Goal: Transaction & Acquisition: Purchase product/service

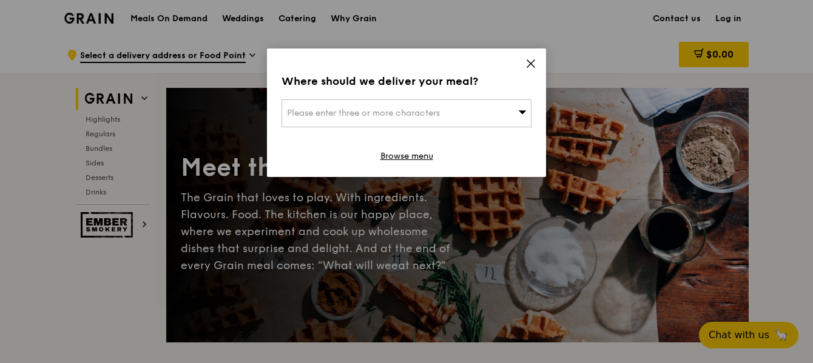
click at [423, 115] on span "Please enter three or more characters" at bounding box center [363, 113] width 153 height 10
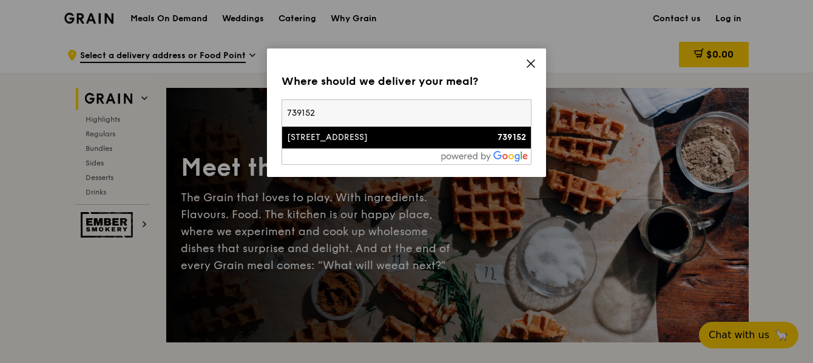
type input "739152"
click at [386, 147] on li "28 Marsiling Lane 739152" at bounding box center [406, 138] width 249 height 22
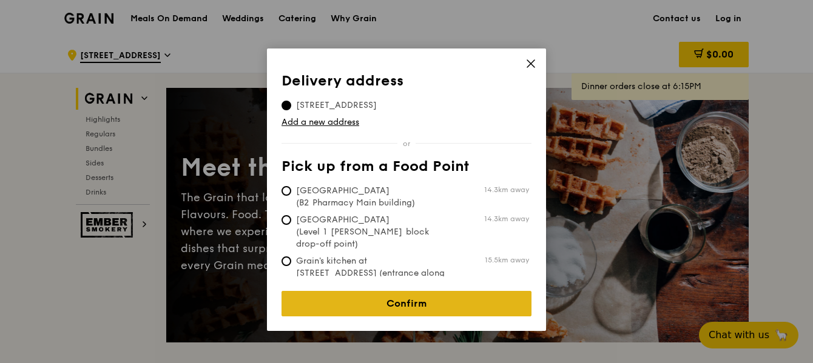
click at [432, 298] on link "Confirm" at bounding box center [406, 303] width 250 height 25
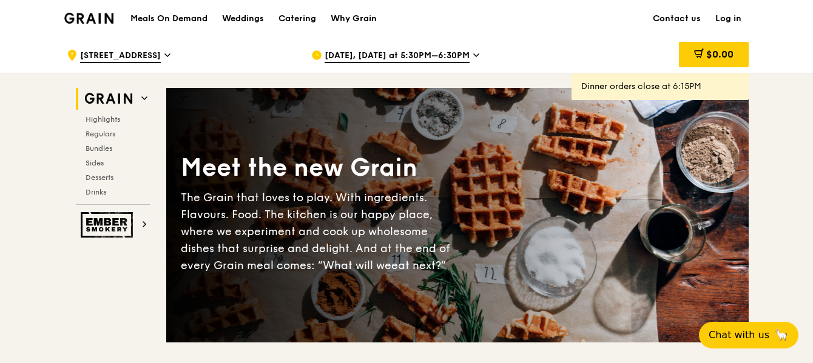
click at [374, 55] on span "Sep 15, Today at 5:30PM–6:30PM" at bounding box center [396, 56] width 145 height 13
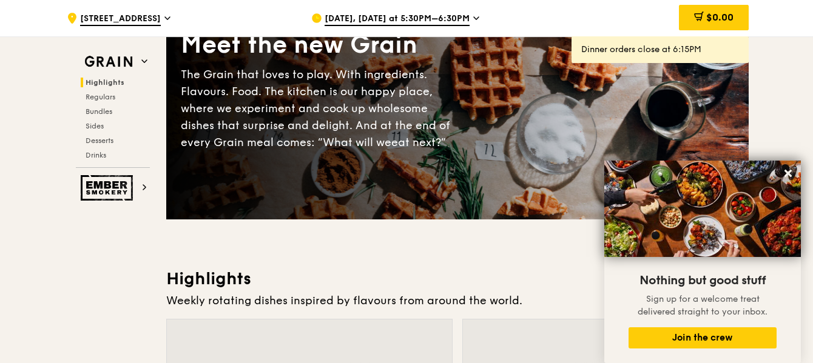
scroll to position [121, 0]
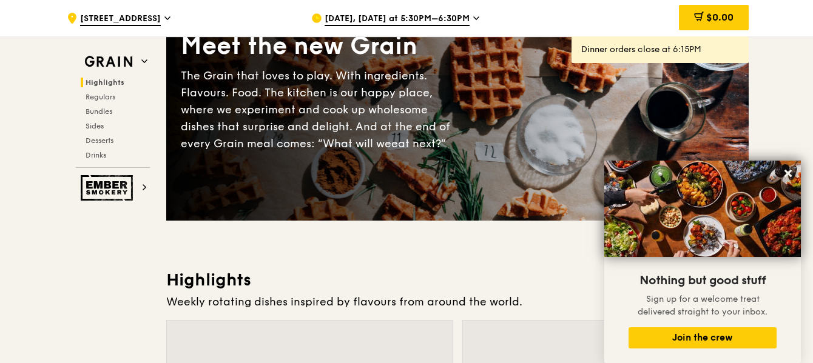
click at [335, 18] on span "Sep 15, Today at 5:30PM–6:30PM" at bounding box center [396, 19] width 145 height 13
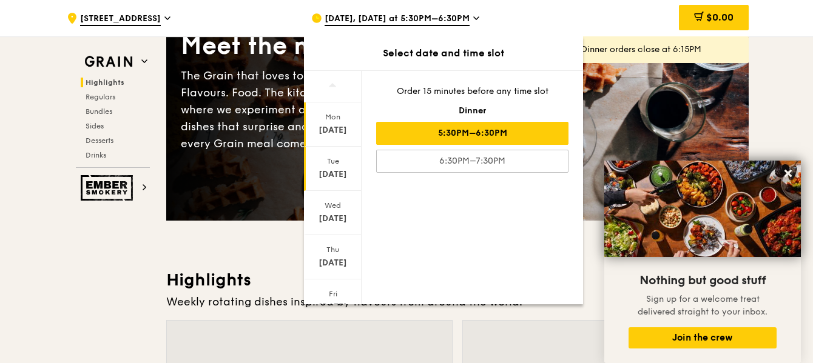
click at [336, 166] on div "Tue Sep 16" at bounding box center [333, 169] width 58 height 44
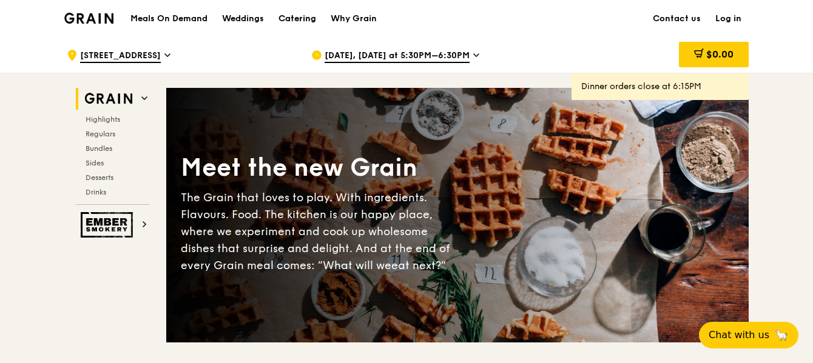
click at [301, 19] on div "Catering" at bounding box center [297, 19] width 38 height 36
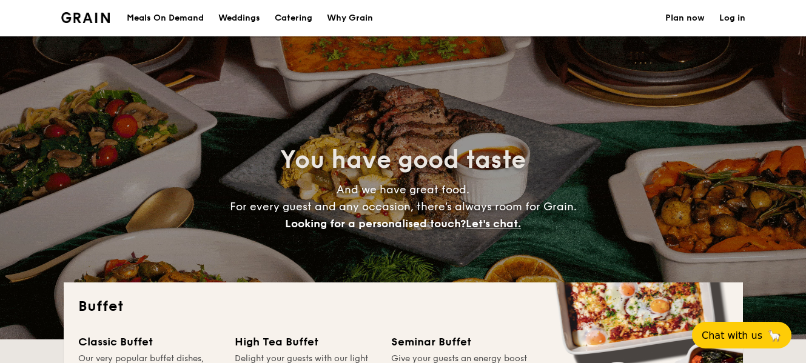
select select
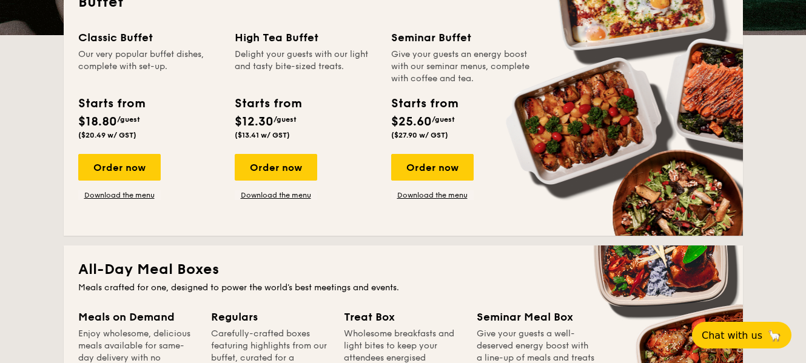
scroll to position [364, 0]
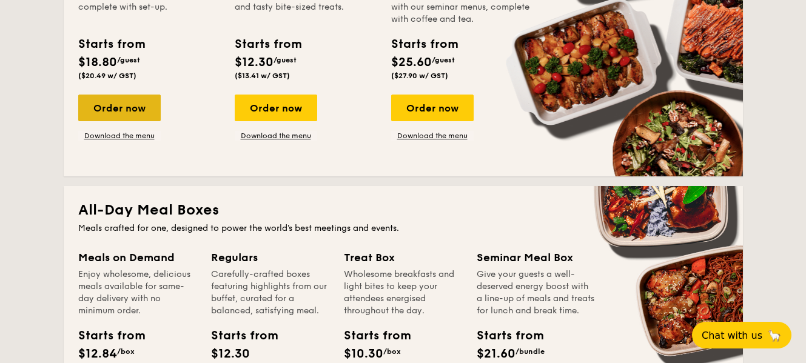
click at [116, 112] on div "Order now" at bounding box center [119, 108] width 82 height 27
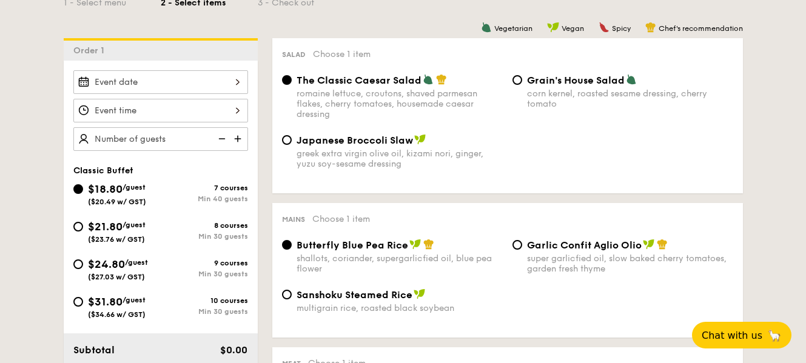
scroll to position [303, 0]
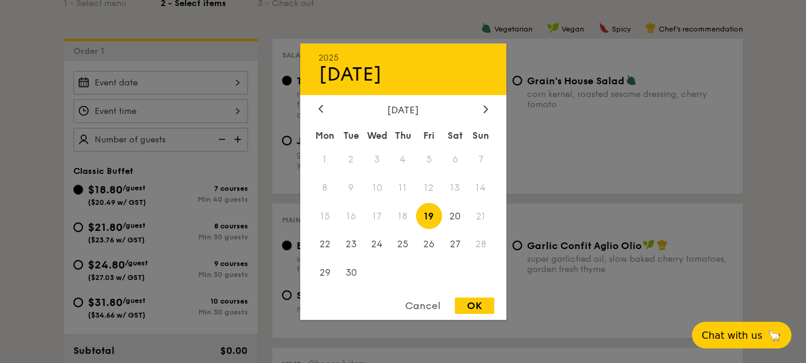
click at [155, 80] on div "2025 Sep [DATE] Tue Wed Thu Fri Sat Sun 1 2 3 4 5 6 7 8 9 10 11 12 13 14 15 16 …" at bounding box center [160, 83] width 175 height 24
click at [372, 246] on span "24" at bounding box center [377, 245] width 26 height 26
drag, startPoint x: 477, startPoint y: 305, endPoint x: 376, endPoint y: 255, distance: 112.5
click at [460, 294] on div "2025 Sep [DATE] Tue Wed Thu Fri Sat Sun 1 2 3 4 5 6 7 8 9 10 11 12 13 14 15 16 …" at bounding box center [403, 181] width 206 height 276
click at [483, 305] on div "OK" at bounding box center [474, 306] width 39 height 16
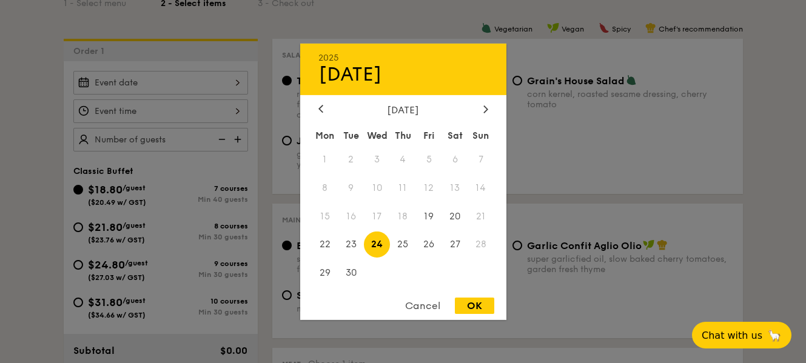
type input "[DATE]"
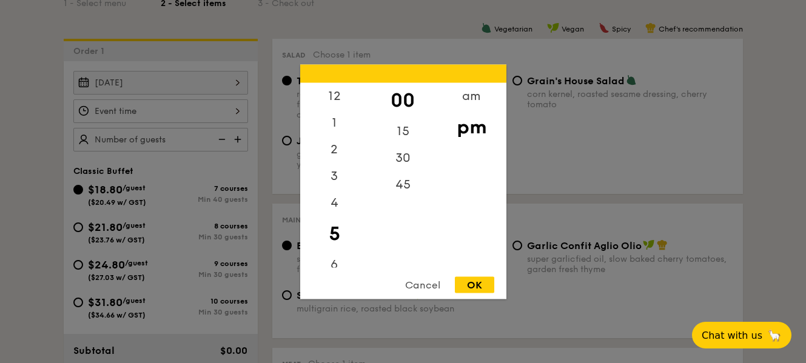
click at [159, 118] on div "12 1 2 3 4 5 6 7 8 9 10 11 00 15 30 45 am pm Cancel OK" at bounding box center [160, 111] width 175 height 24
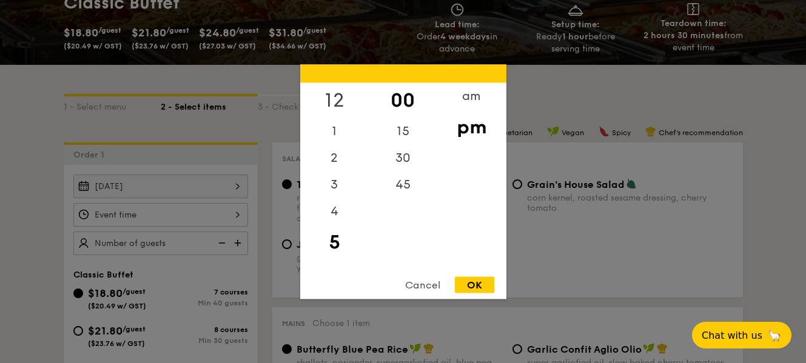
scroll to position [182, 0]
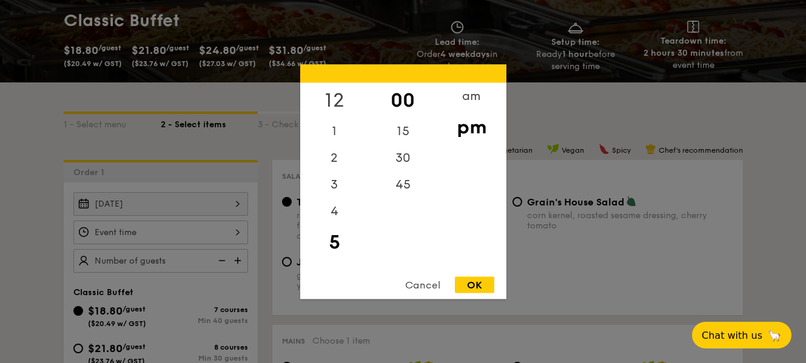
click at [336, 102] on div "12" at bounding box center [334, 99] width 69 height 35
click at [472, 288] on div "OK" at bounding box center [474, 284] width 39 height 16
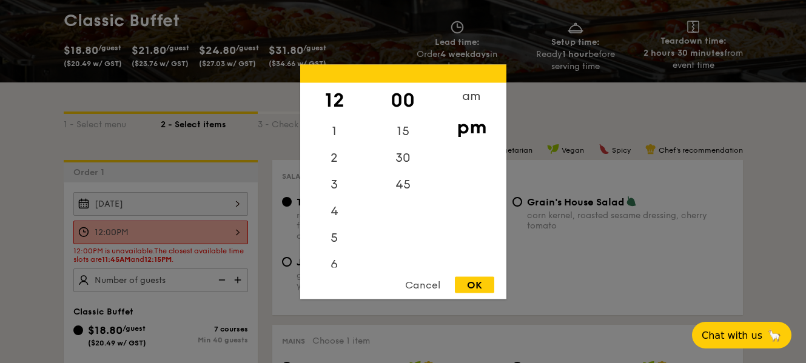
click at [234, 229] on div "12:00PM 12 1 2 3 4 5 6 7 8 9 10 11 00 15 30 45 am pm Cancel OK" at bounding box center [160, 233] width 175 height 24
drag, startPoint x: 397, startPoint y: 121, endPoint x: 403, endPoint y: 164, distance: 44.2
click at [403, 164] on div "00 15 30 45" at bounding box center [403, 174] width 69 height 185
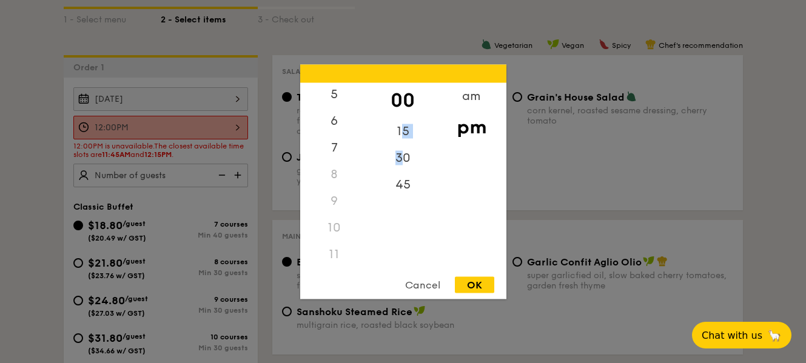
scroll to position [303, 0]
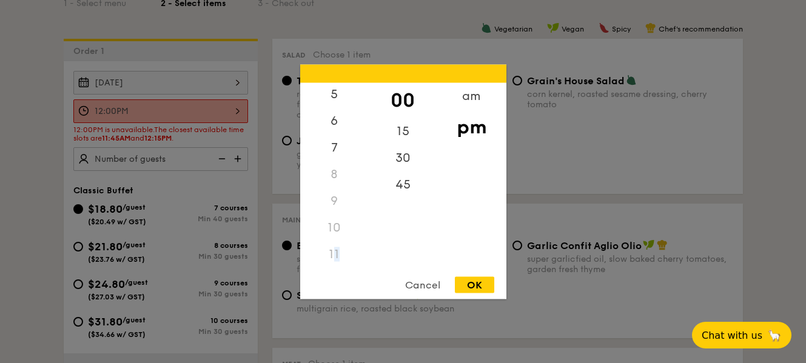
click at [337, 255] on div "11" at bounding box center [334, 254] width 69 height 27
click at [330, 254] on div "11" at bounding box center [334, 254] width 69 height 27
click at [481, 283] on div "OK" at bounding box center [474, 284] width 39 height 16
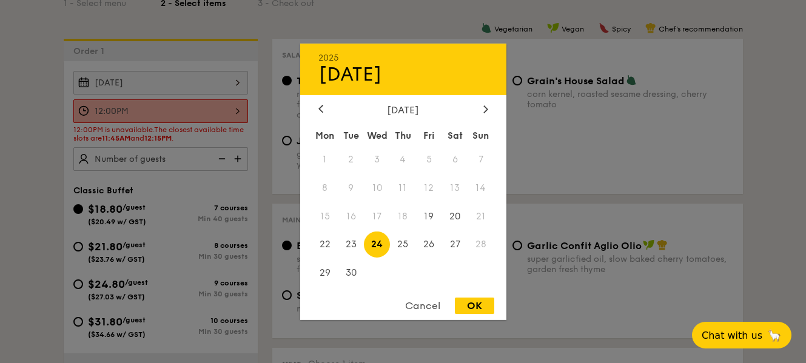
click at [161, 90] on div "[DATE] 2025 Sep [DATE] Tue Wed Thu Fri Sat Sun 1 2 3 4 5 6 7 8 9 10 11 12 13 14…" at bounding box center [160, 83] width 175 height 24
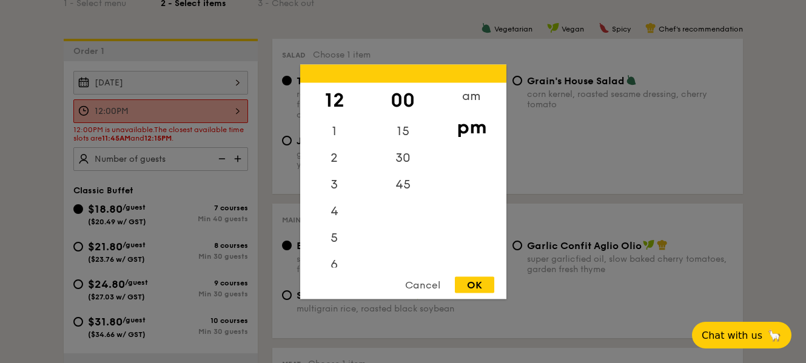
click at [213, 119] on div "12:00PM 12 1 2 3 4 5 6 7 8 9 10 11 00 15 30 45 am pm Cancel OK" at bounding box center [160, 111] width 175 height 24
click at [337, 141] on div "1" at bounding box center [334, 135] width 69 height 35
click at [475, 99] on div "am" at bounding box center [471, 99] width 69 height 35
click at [332, 258] on div "11" at bounding box center [334, 258] width 69 height 35
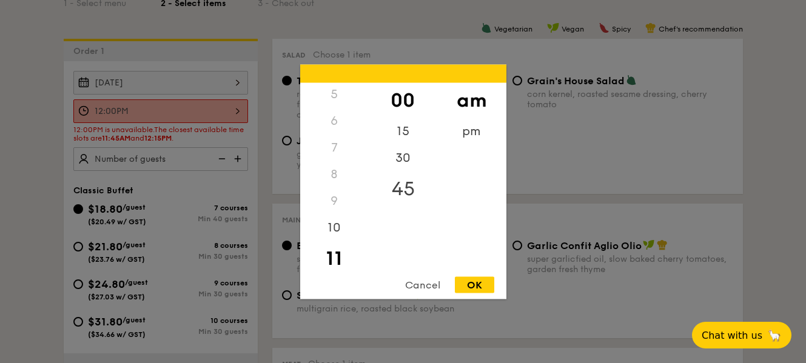
click at [403, 190] on div "45" at bounding box center [403, 188] width 69 height 35
click at [474, 281] on div "OK" at bounding box center [474, 284] width 39 height 16
type input "11:45AM"
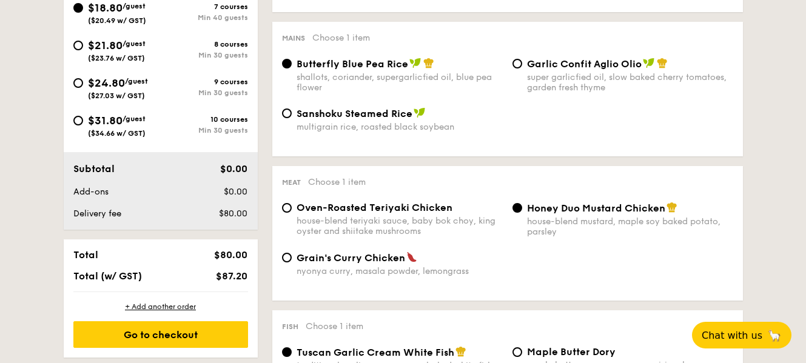
scroll to position [546, 0]
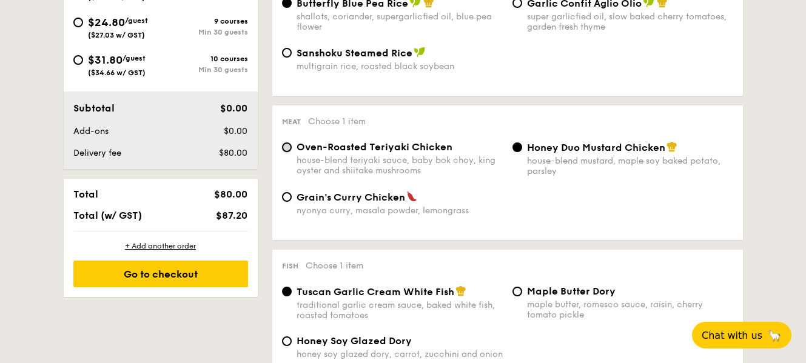
click at [290, 149] on input "Oven-Roasted Teriyaki Chicken house-blend teriyaki sauce, baby bok choy, king o…" at bounding box center [287, 147] width 10 height 10
radio input "true"
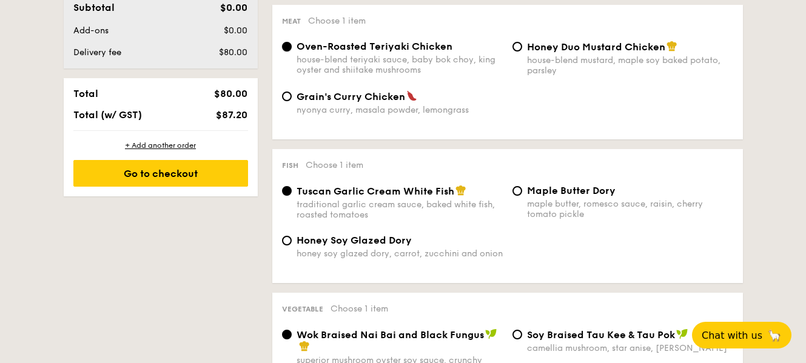
scroll to position [667, 0]
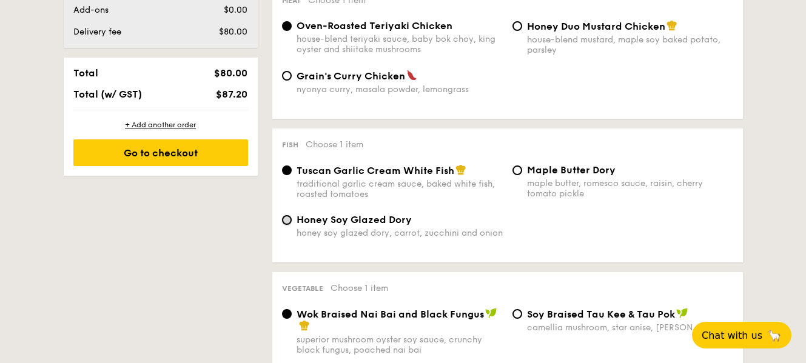
click at [291, 220] on input "Honey Soy Glazed Dory honey soy glazed dory, carrot, zucchini and onion" at bounding box center [287, 220] width 10 height 10
radio input "true"
click at [524, 177] on div "Maple Butter Dory maple butter, romesco sauce, raisin, cherry tomato pickle" at bounding box center [623, 181] width 230 height 35
drag, startPoint x: 281, startPoint y: 173, endPoint x: 344, endPoint y: 181, distance: 63.0
click at [282, 173] on div "Tuscan Garlic Cream White Fish traditional garlic cream sauce, baked white fish…" at bounding box center [392, 181] width 230 height 35
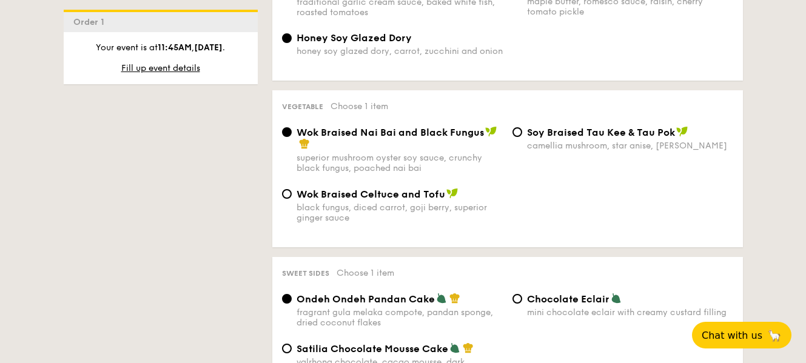
scroll to position [910, 0]
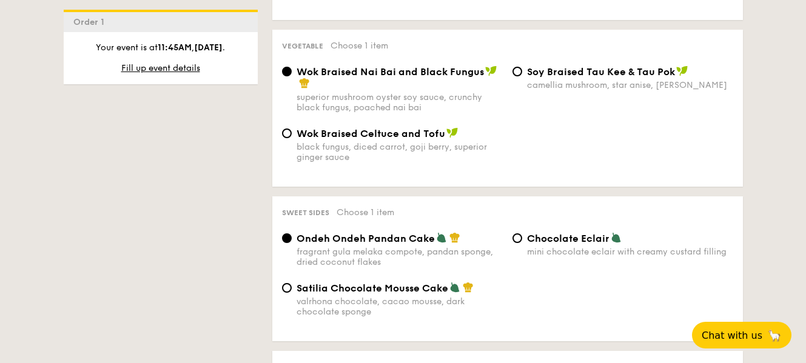
click at [295, 132] on div "Wok Braised Celtuce and Tofu black fungus, diced carrot, goji [PERSON_NAME], su…" at bounding box center [392, 144] width 230 height 35
click at [286, 132] on input "Wok Braised Celtuce and Tofu black fungus, diced carrot, goji [PERSON_NAME], su…" at bounding box center [287, 134] width 10 height 10
radio input "true"
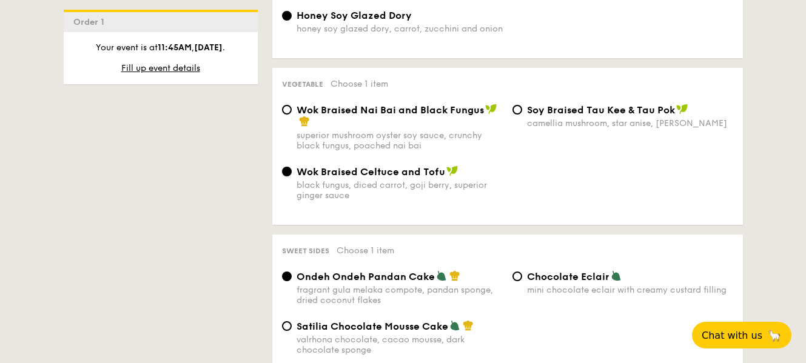
scroll to position [728, 0]
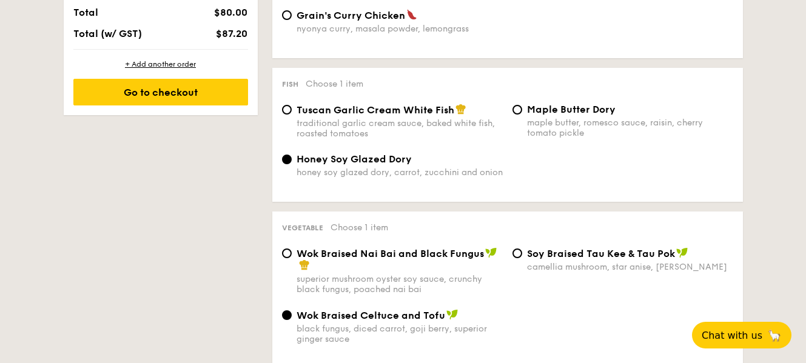
select select
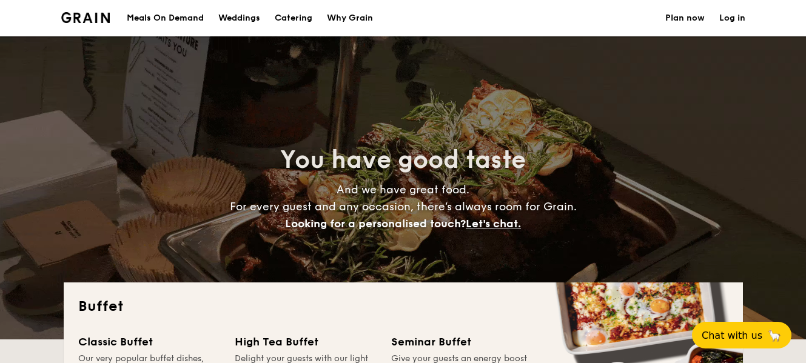
click at [179, 10] on div "Meals On Demand" at bounding box center [165, 18] width 77 height 36
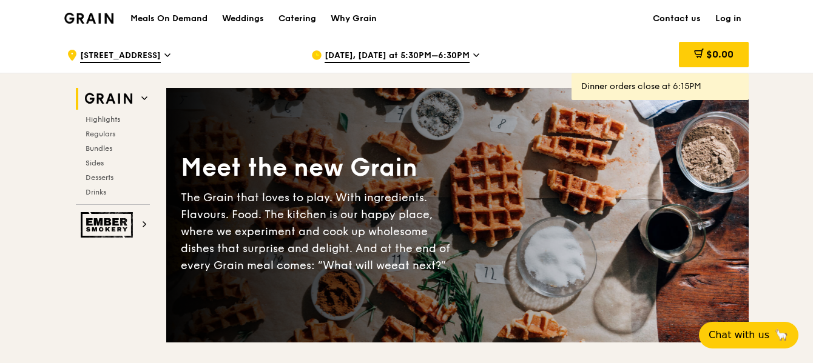
drag, startPoint x: 446, startPoint y: 58, endPoint x: 628, endPoint y: 82, distance: 183.6
click at [584, 73] on div ".cls-1 { fill: none; stroke: #fff; stroke-linecap: round; stroke-linejoin: roun…" at bounding box center [406, 54] width 699 height 37
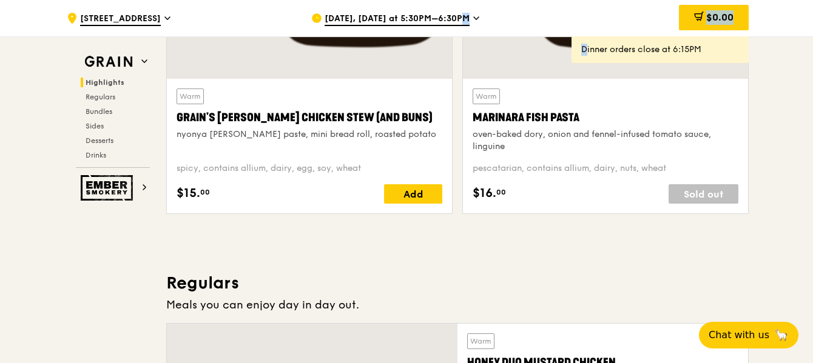
scroll to position [546, 0]
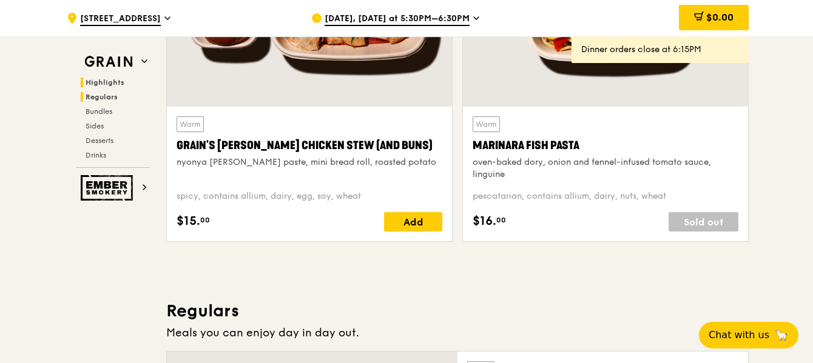
click at [108, 98] on span "Regulars" at bounding box center [101, 97] width 32 height 8
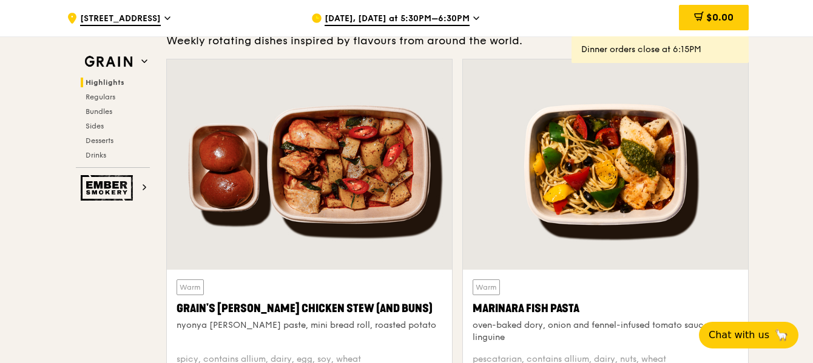
scroll to position [373, 0]
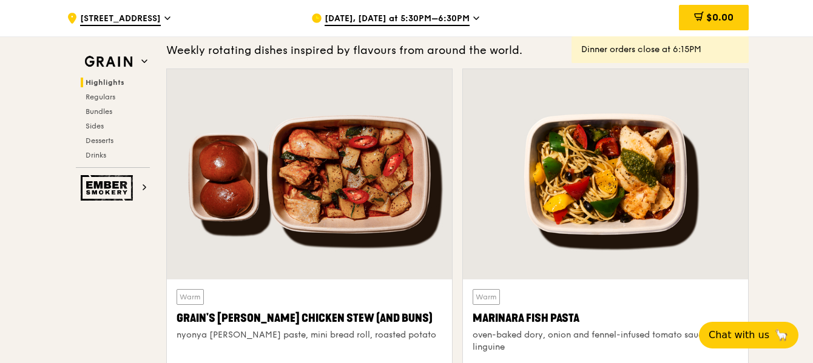
click at [153, 21] on span "[STREET_ADDRESS]" at bounding box center [120, 19] width 81 height 13
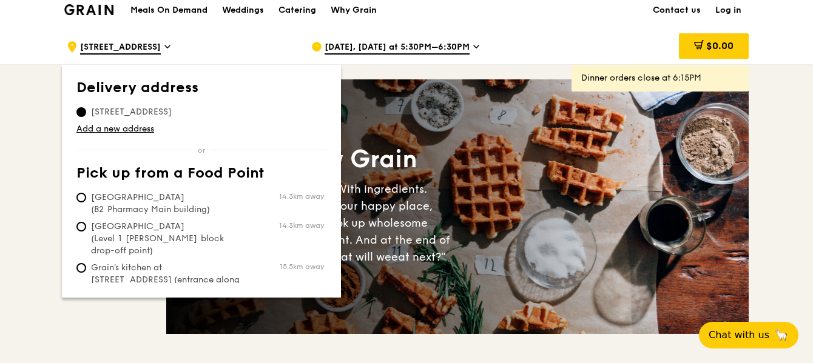
scroll to position [0, 0]
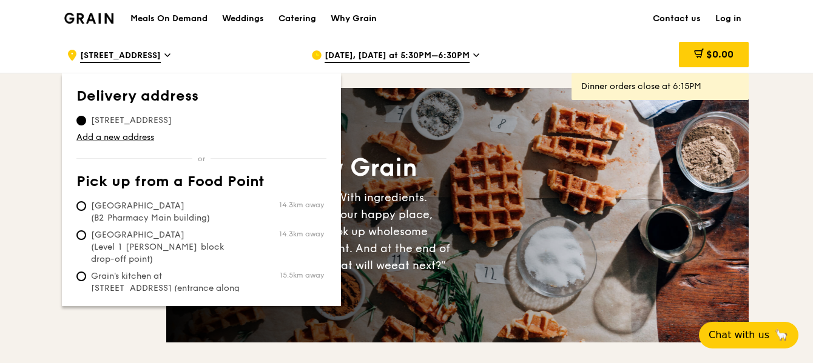
click at [454, 57] on span "[DATE], [DATE] at 5:30PM–6:30PM" at bounding box center [396, 56] width 145 height 13
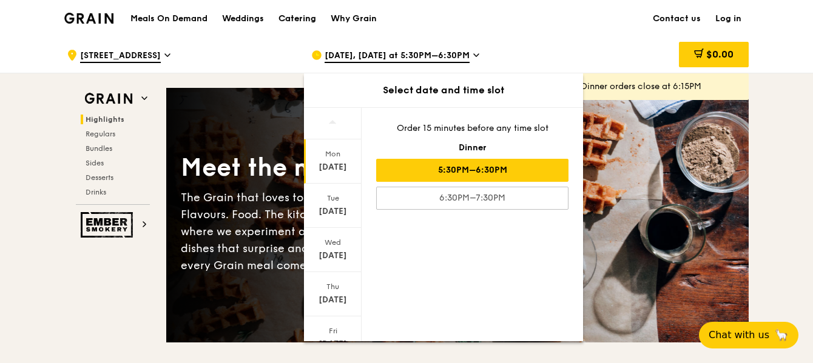
click at [301, 16] on div "Catering" at bounding box center [297, 19] width 38 height 36
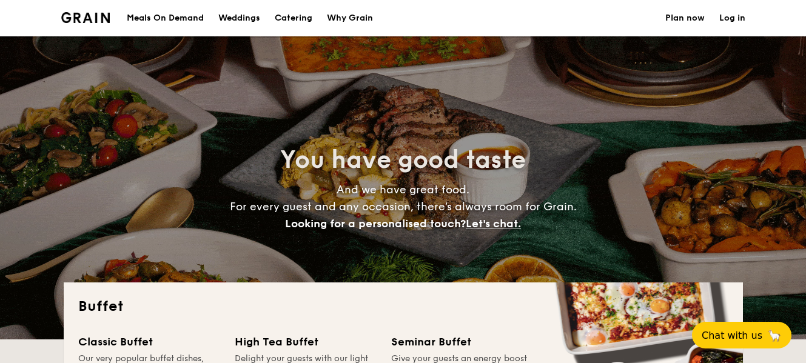
select select
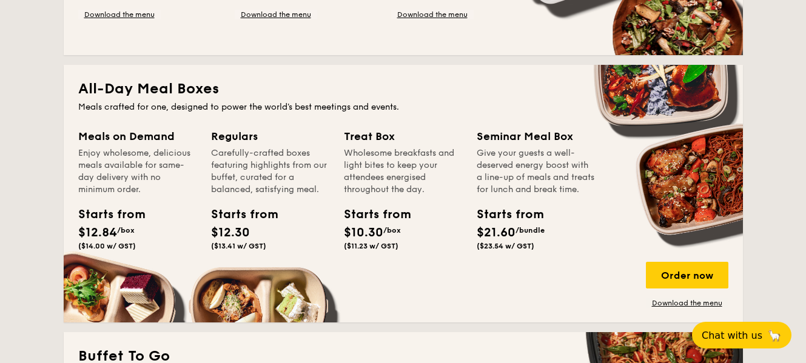
scroll to position [546, 0]
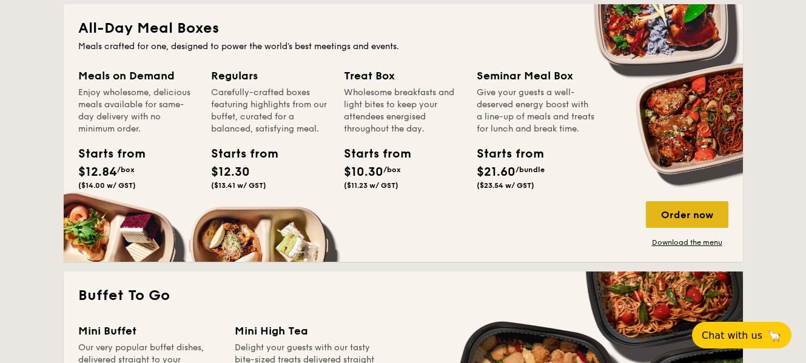
click at [691, 218] on div "Order now" at bounding box center [687, 214] width 82 height 27
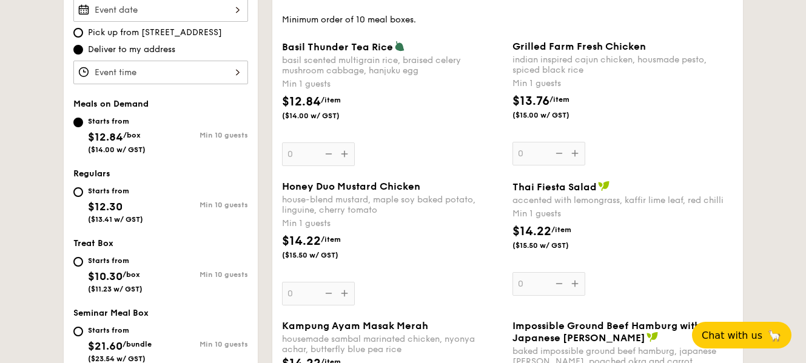
scroll to position [243, 0]
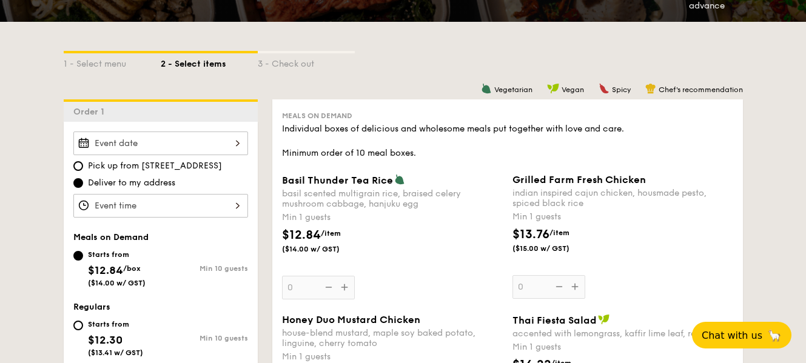
select select
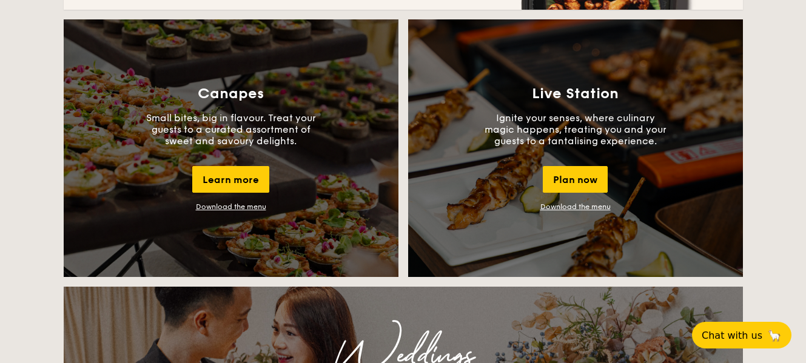
scroll to position [1058, 0]
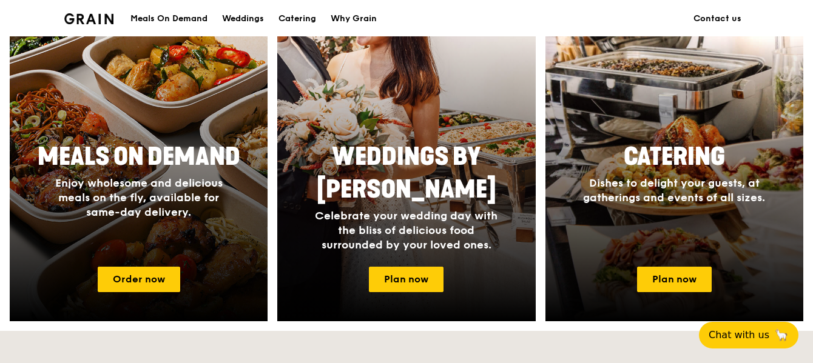
scroll to position [546, 0]
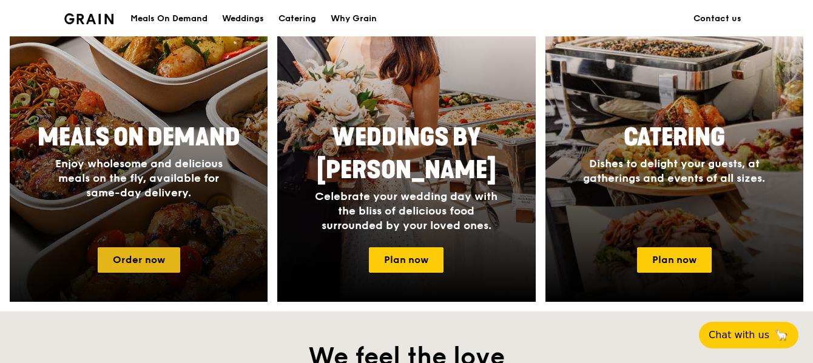
click at [159, 252] on link "Order now" at bounding box center [139, 259] width 82 height 25
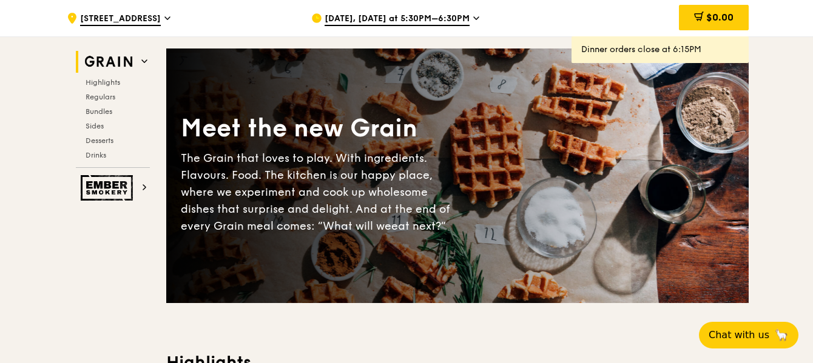
scroll to position [61, 0]
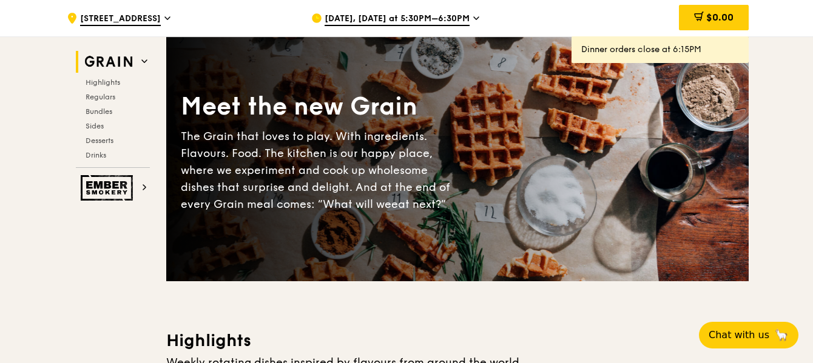
click at [381, 21] on span "[DATE], [DATE] at 5:30PM–6:30PM" at bounding box center [396, 19] width 145 height 13
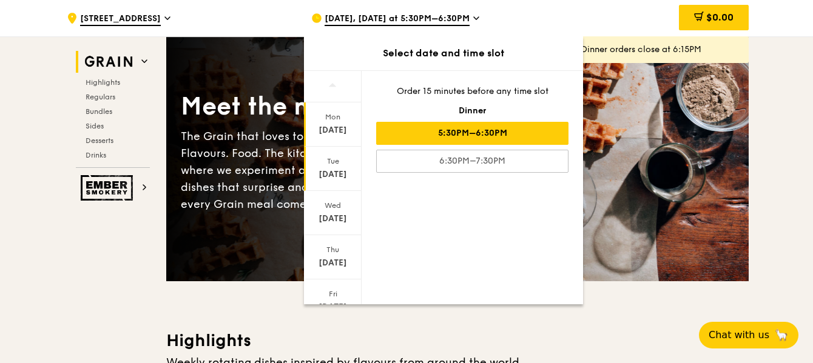
click at [333, 168] on div "[DATE]" at bounding box center [333, 169] width 58 height 44
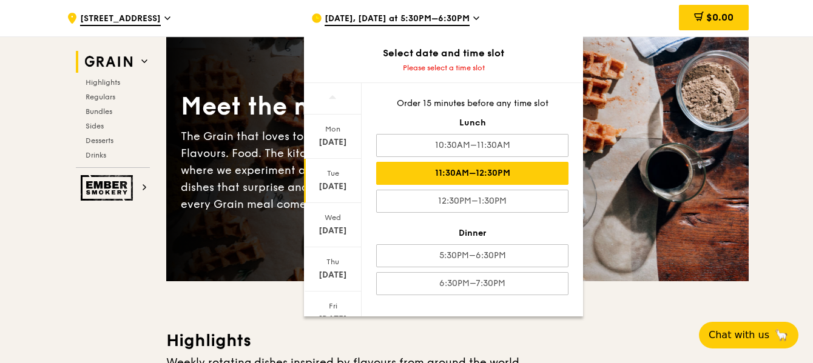
click at [482, 174] on div "11:30AM–12:30PM" at bounding box center [472, 173] width 192 height 23
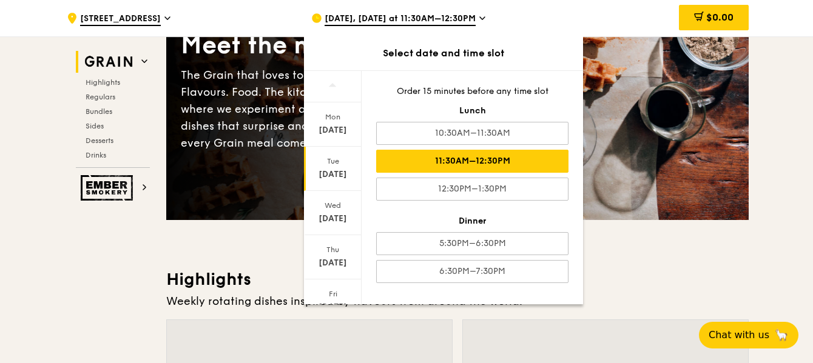
scroll to position [182, 0]
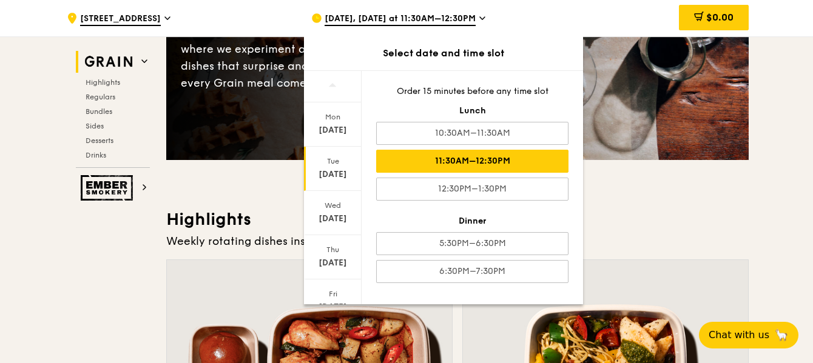
click at [679, 225] on h3 "Highlights" at bounding box center [457, 220] width 582 height 22
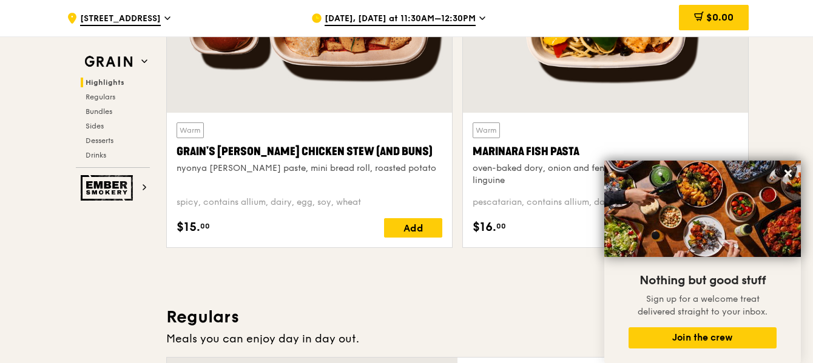
scroll to position [546, 0]
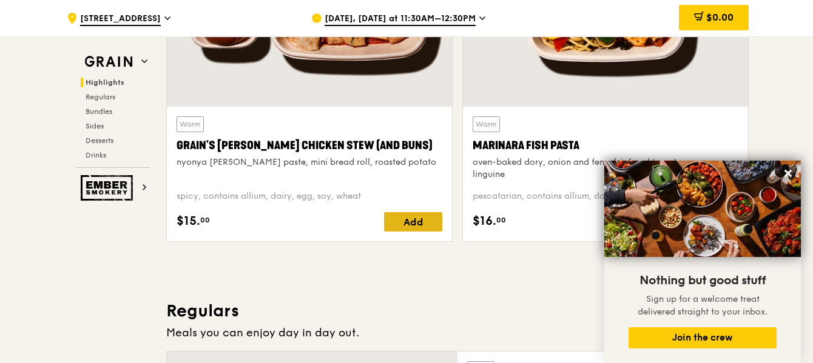
click at [424, 218] on div "Add" at bounding box center [413, 221] width 58 height 19
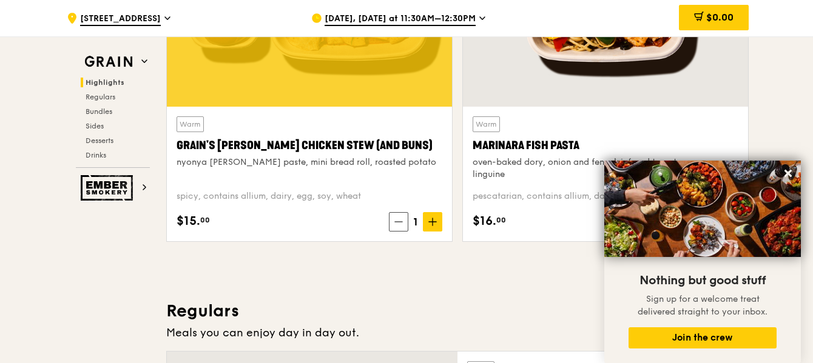
click at [424, 218] on span at bounding box center [432, 221] width 19 height 19
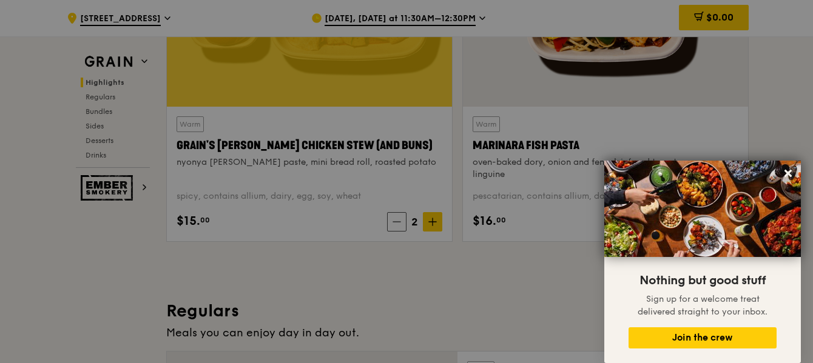
click at [433, 221] on div at bounding box center [406, 181] width 813 height 363
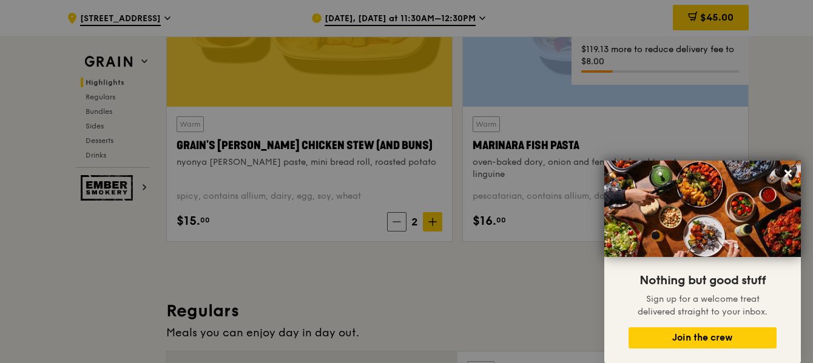
click at [433, 221] on icon at bounding box center [432, 222] width 8 height 8
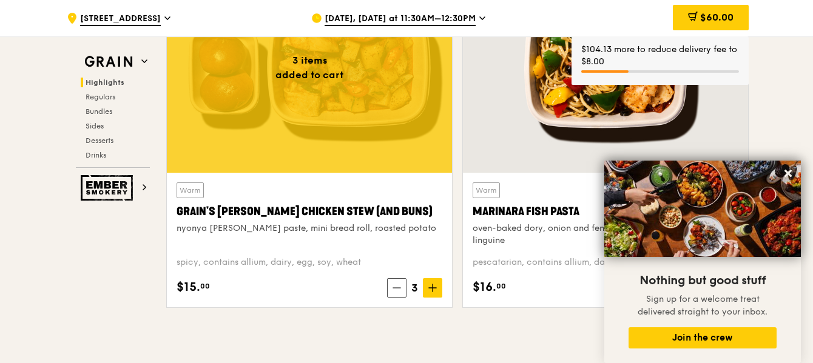
scroll to position [485, 0]
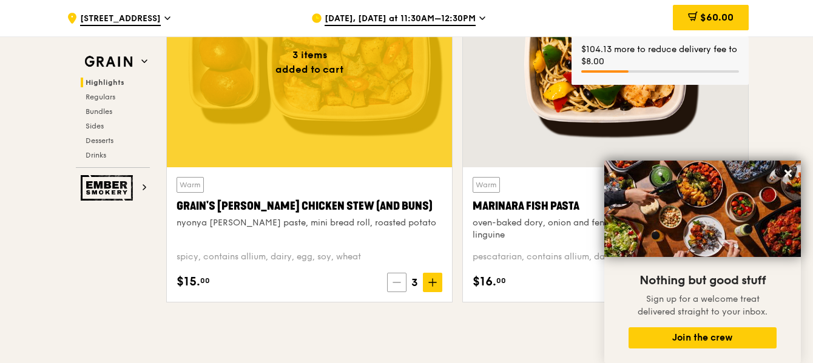
click at [394, 281] on icon at bounding box center [396, 282] width 8 height 8
click at [549, 284] on div "$16. 00 Add" at bounding box center [605, 282] width 266 height 19
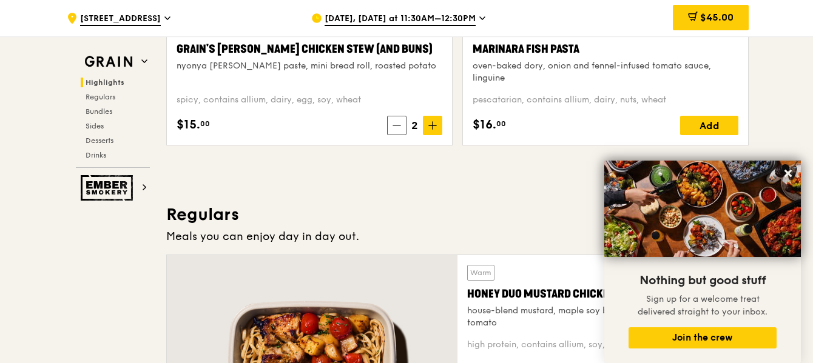
scroll to position [667, 0]
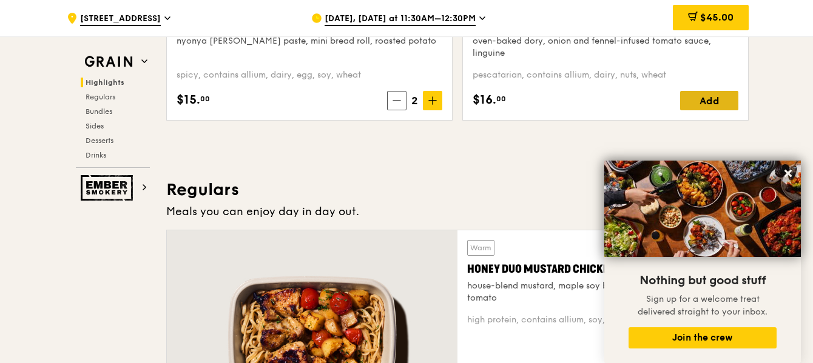
click at [712, 102] on div "Add" at bounding box center [709, 100] width 58 height 19
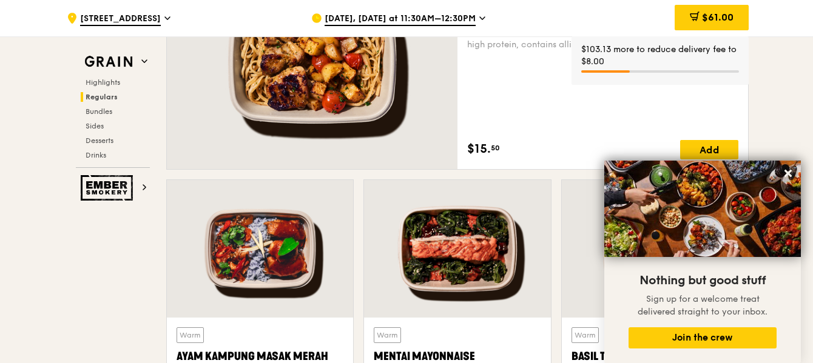
scroll to position [970, 0]
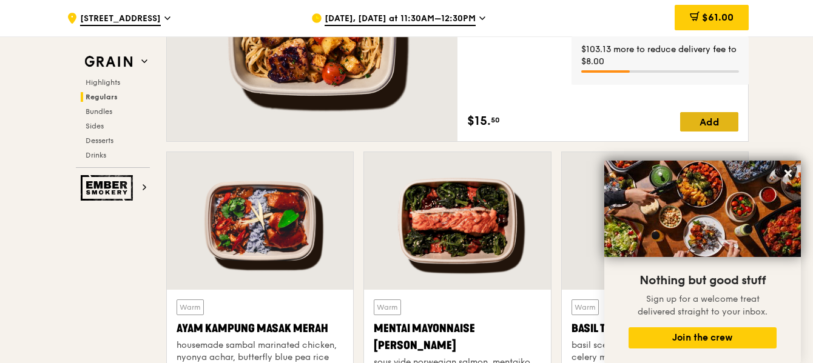
click at [719, 119] on div "Add" at bounding box center [709, 121] width 58 height 19
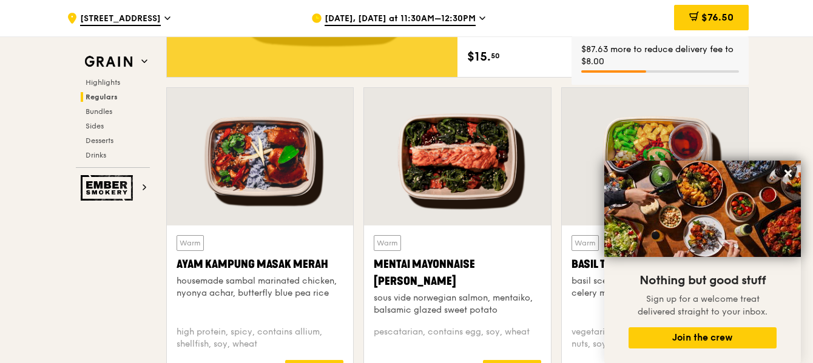
scroll to position [1091, 0]
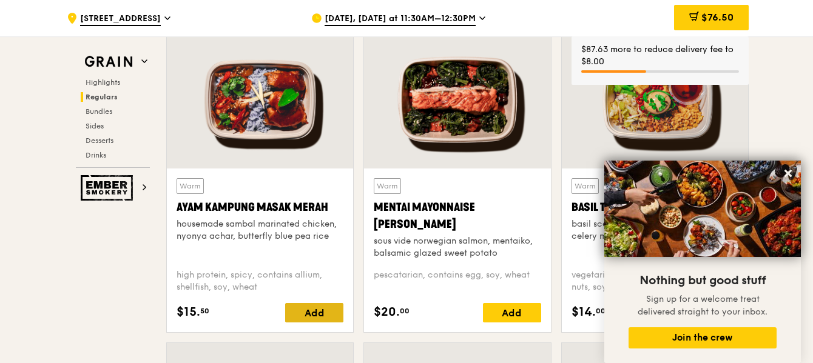
click at [315, 312] on div "Add" at bounding box center [314, 312] width 58 height 19
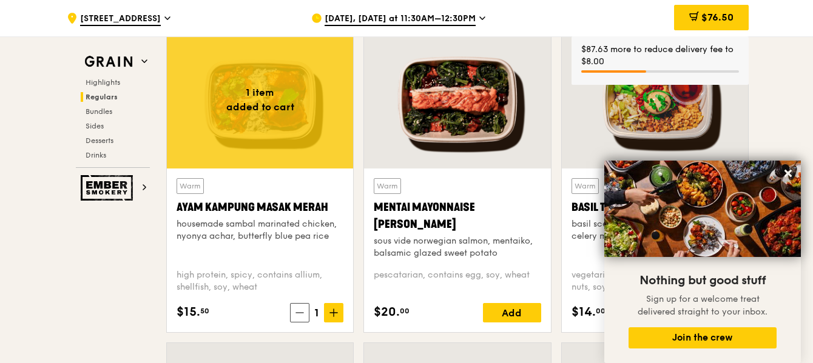
click at [316, 312] on span "1" at bounding box center [316, 312] width 15 height 17
click at [330, 312] on icon at bounding box center [333, 313] width 8 height 8
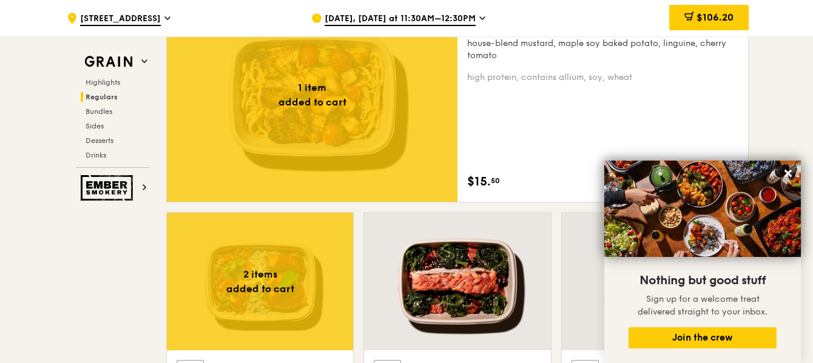
scroll to position [849, 0]
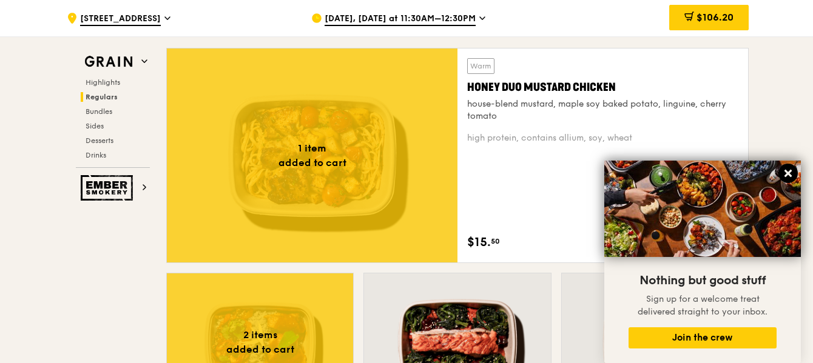
click at [790, 172] on icon at bounding box center [787, 173] width 7 height 7
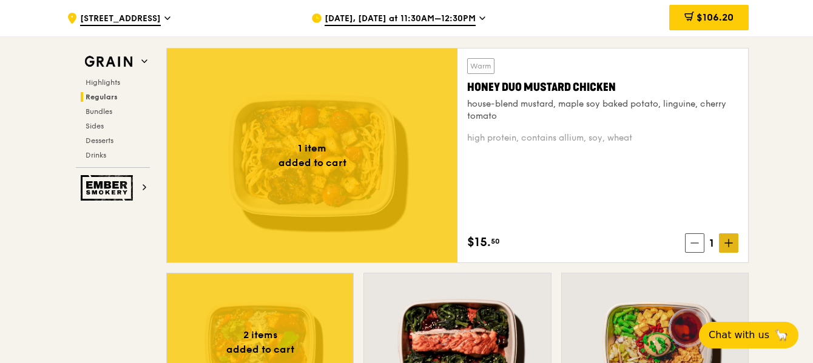
click at [731, 240] on icon at bounding box center [728, 243] width 8 height 8
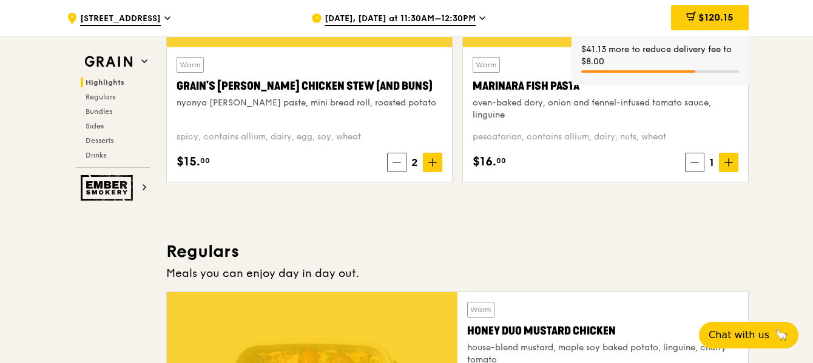
scroll to position [546, 0]
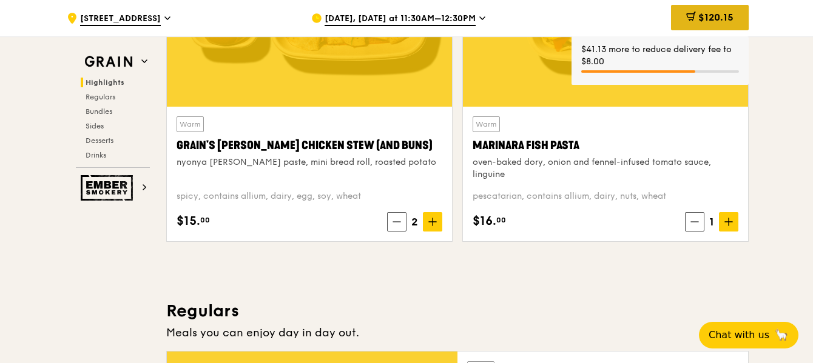
click at [707, 18] on span "$120.15" at bounding box center [715, 18] width 35 height 12
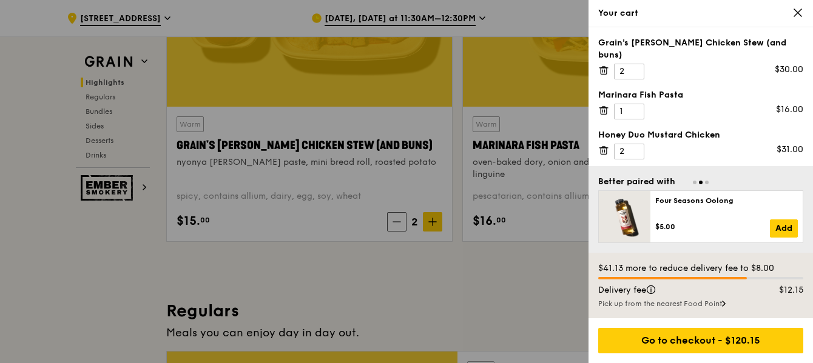
click at [600, 68] on icon at bounding box center [603, 71] width 6 height 6
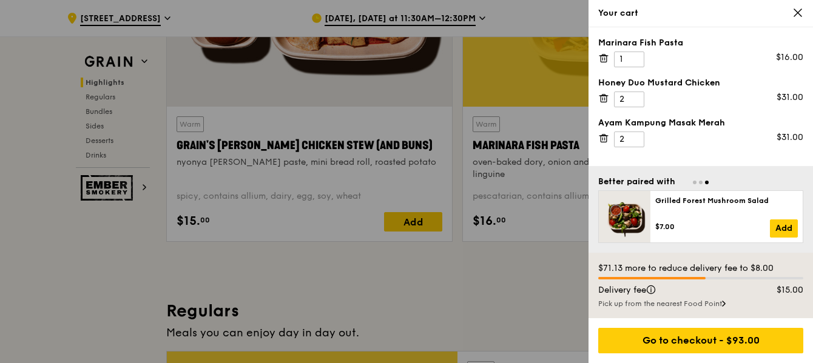
click at [602, 57] on icon at bounding box center [603, 58] width 11 height 11
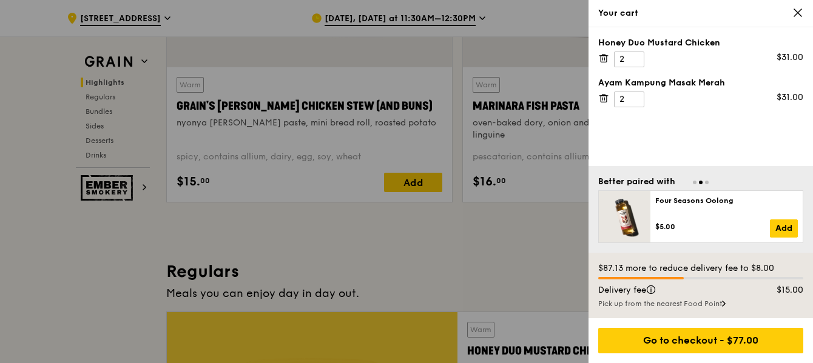
scroll to position [606, 0]
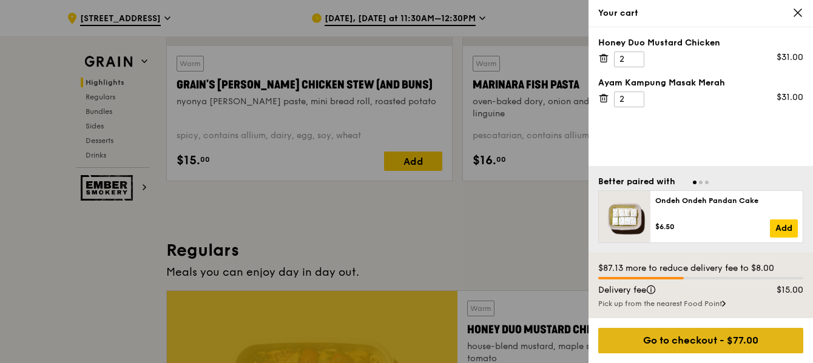
click at [680, 341] on div "Go to checkout - $77.00" at bounding box center [700, 340] width 205 height 25
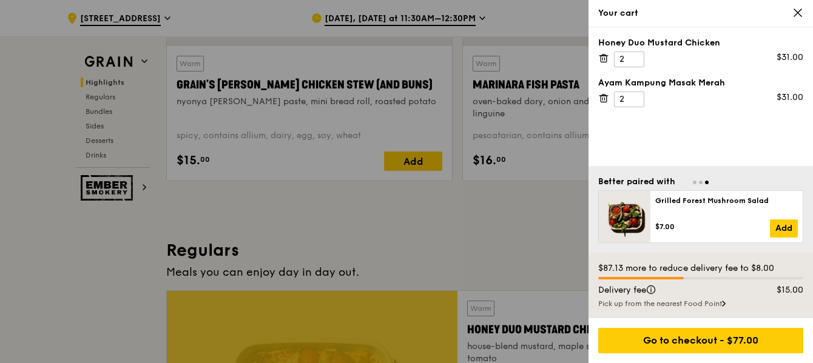
click at [802, 10] on icon at bounding box center [797, 12] width 11 height 11
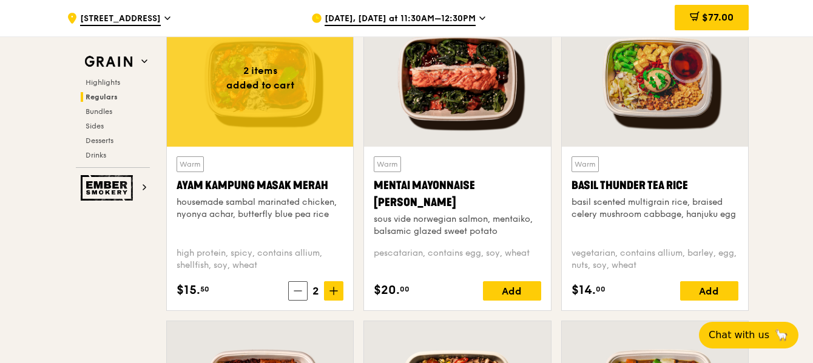
scroll to position [1091, 0]
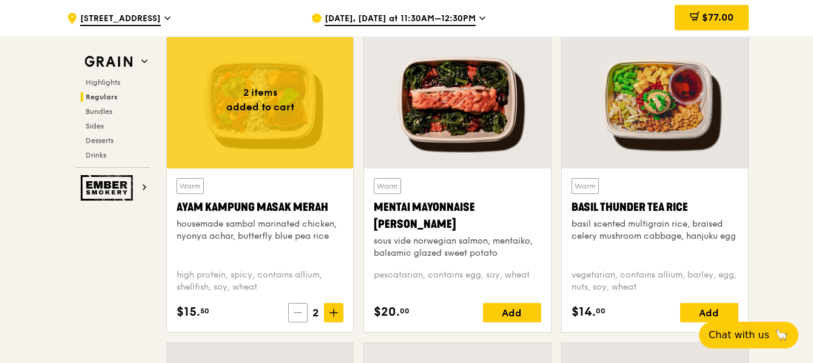
click at [291, 315] on span at bounding box center [297, 312] width 19 height 19
click at [304, 313] on icon at bounding box center [299, 313] width 8 height 8
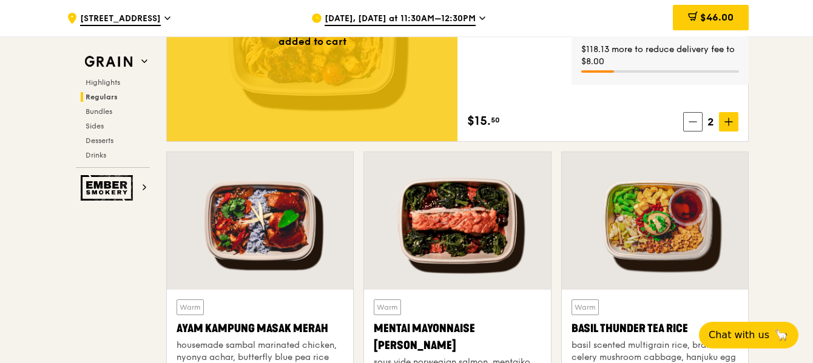
scroll to position [910, 0]
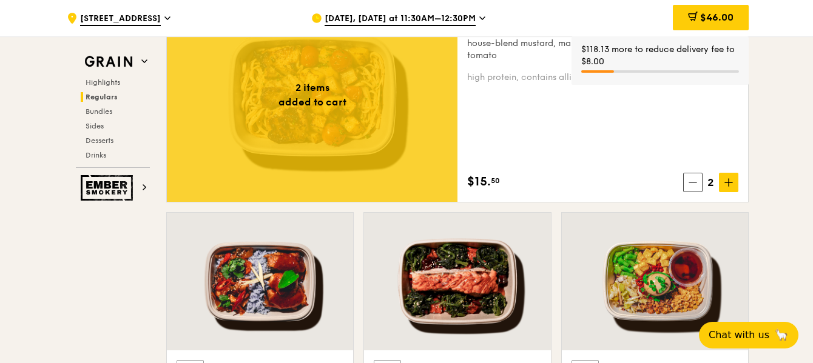
drag, startPoint x: 703, startPoint y: 18, endPoint x: 731, endPoint y: 32, distance: 30.6
click at [704, 18] on span "$46.00" at bounding box center [716, 18] width 33 height 12
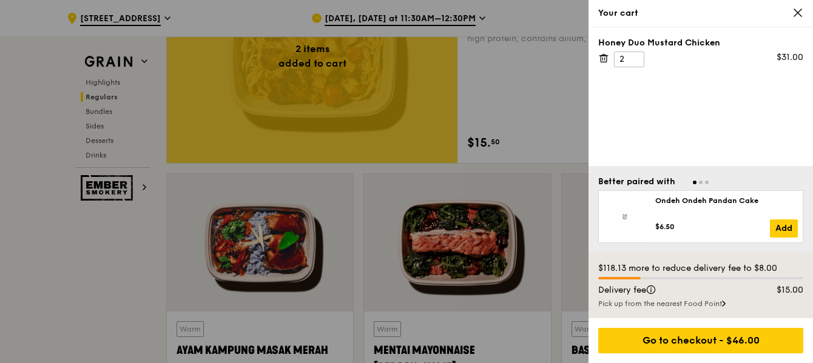
scroll to position [970, 0]
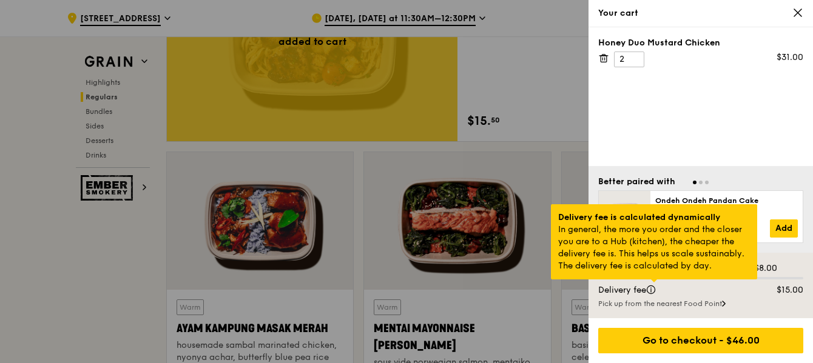
click at [651, 283] on div at bounding box center [654, 281] width 6 height 3
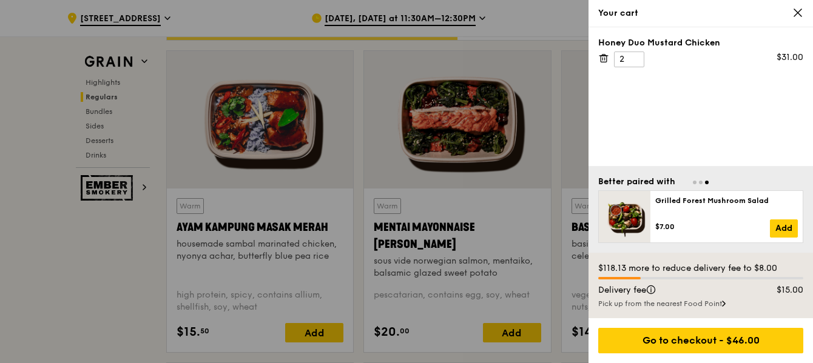
scroll to position [1091, 0]
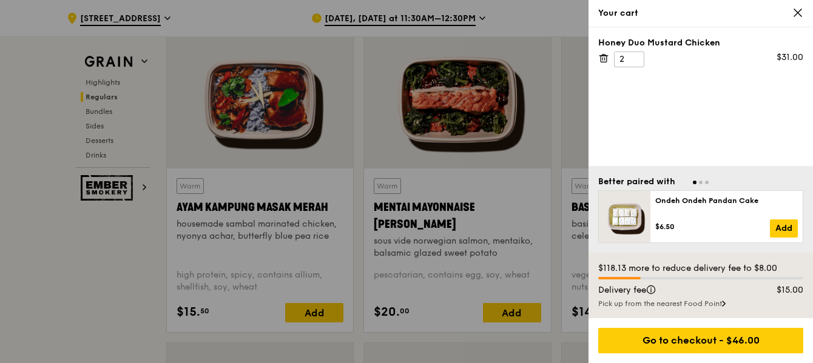
click at [322, 312] on div at bounding box center [406, 181] width 813 height 363
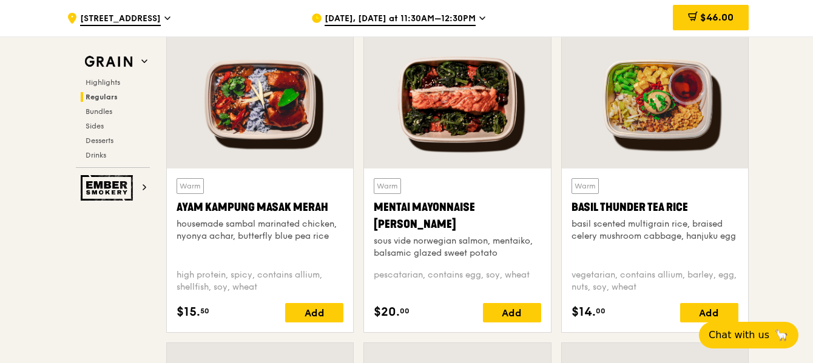
click at [322, 312] on div "Add" at bounding box center [314, 312] width 58 height 19
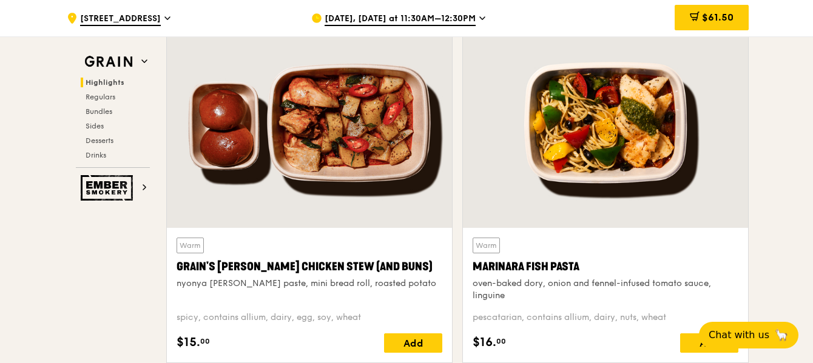
scroll to position [303, 0]
